Goal: Find specific page/section: Find specific page/section

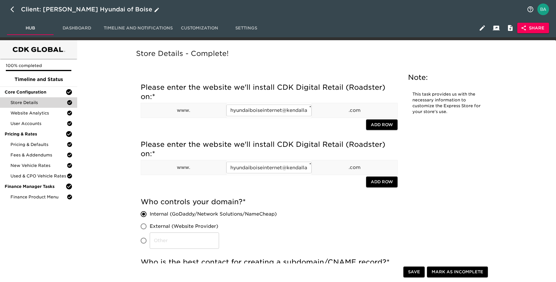
scroll to position [1063, 0]
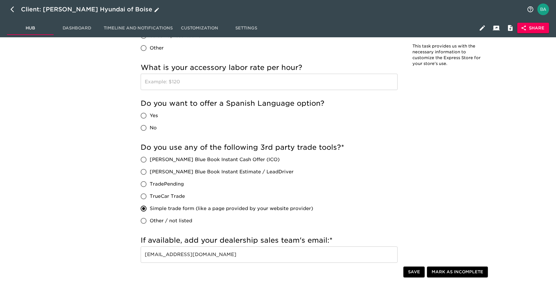
click at [13, 8] on icon "button" at bounding box center [13, 9] width 7 height 7
select select "10"
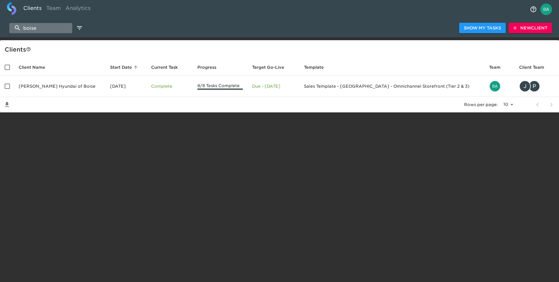
click at [43, 29] on input "boise" at bounding box center [40, 28] width 63 height 10
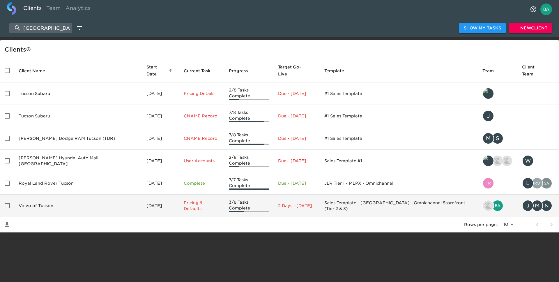
type input "[GEOGRAPHIC_DATA]"
click at [30, 195] on td "Volvo of Tucson" at bounding box center [78, 205] width 128 height 22
